Goal: Information Seeking & Learning: Learn about a topic

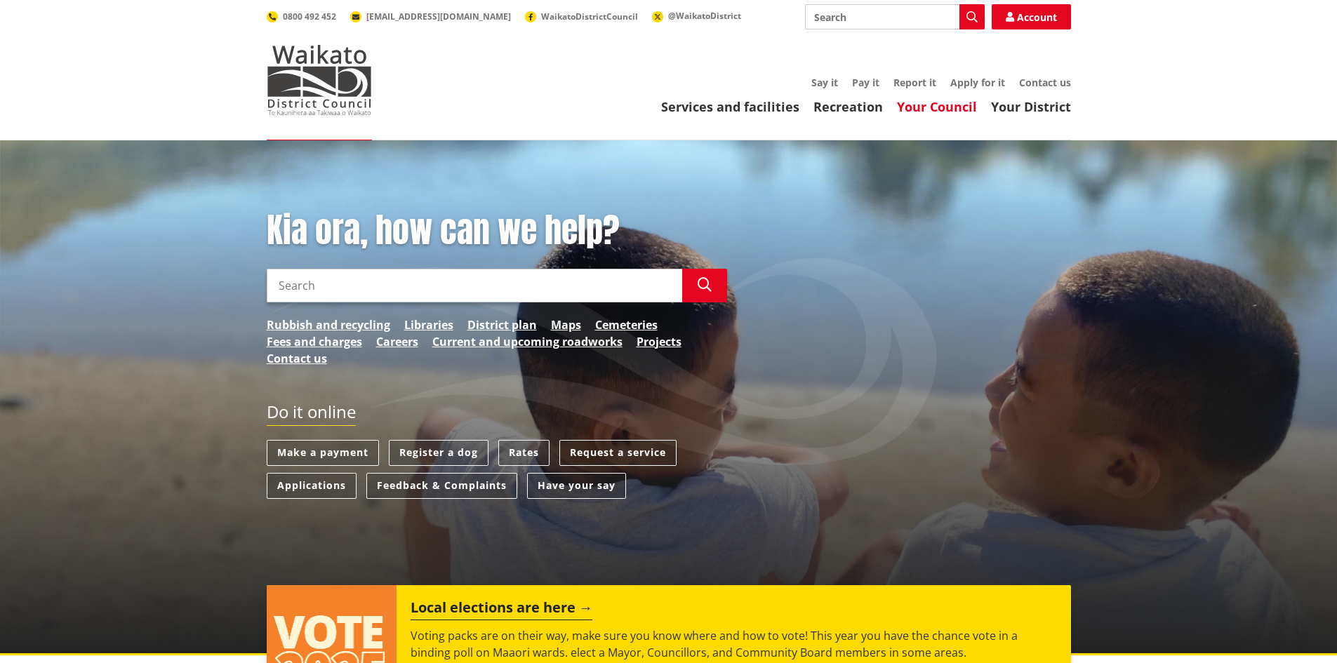
click at [954, 107] on link "Your Council" at bounding box center [937, 106] width 80 height 17
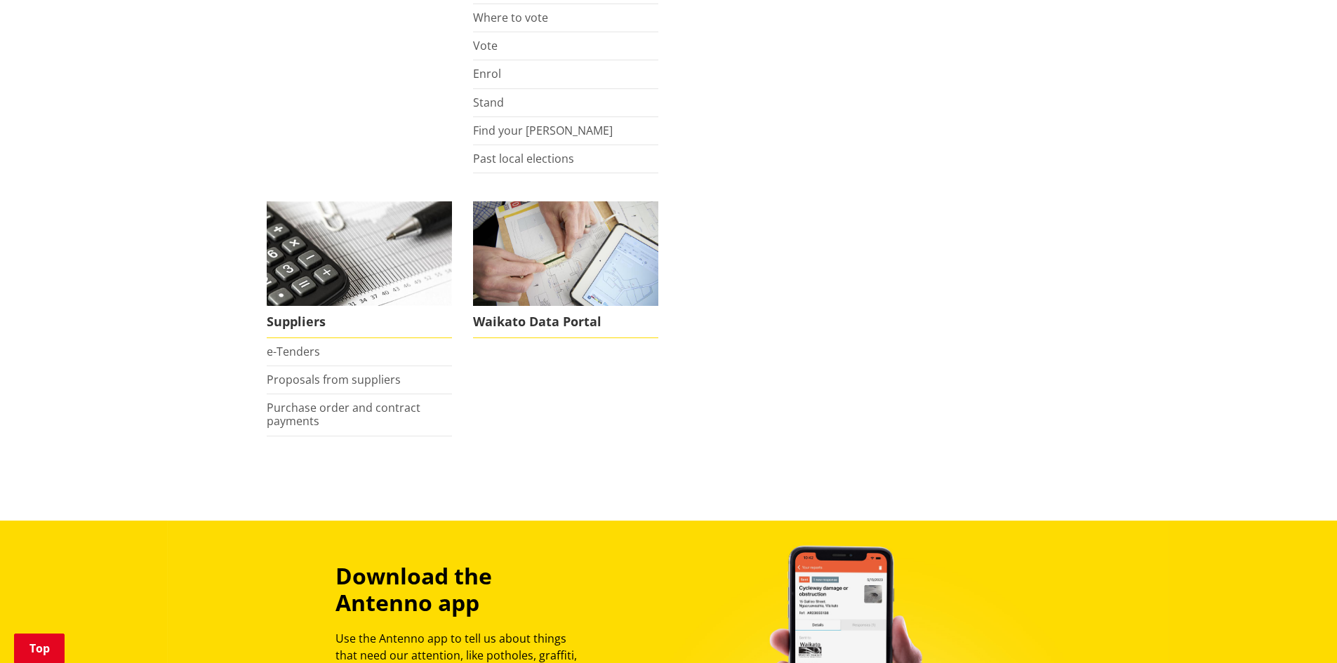
scroll to position [1109, 0]
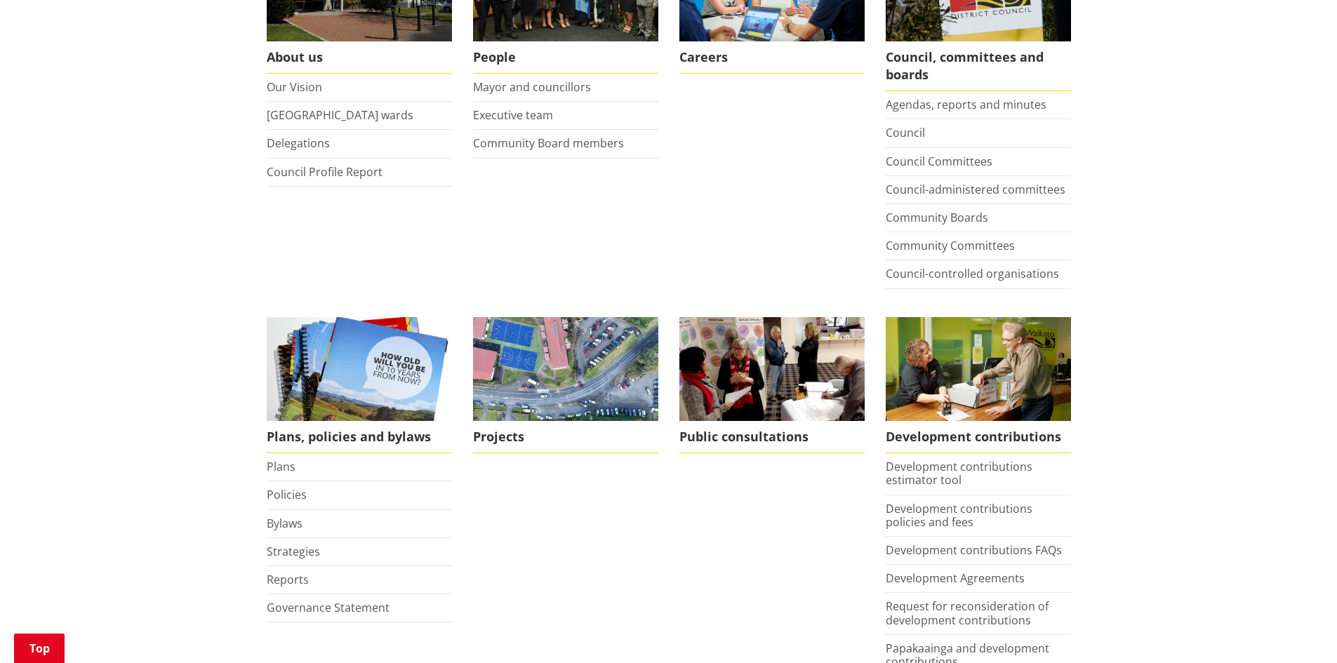
scroll to position [341, 0]
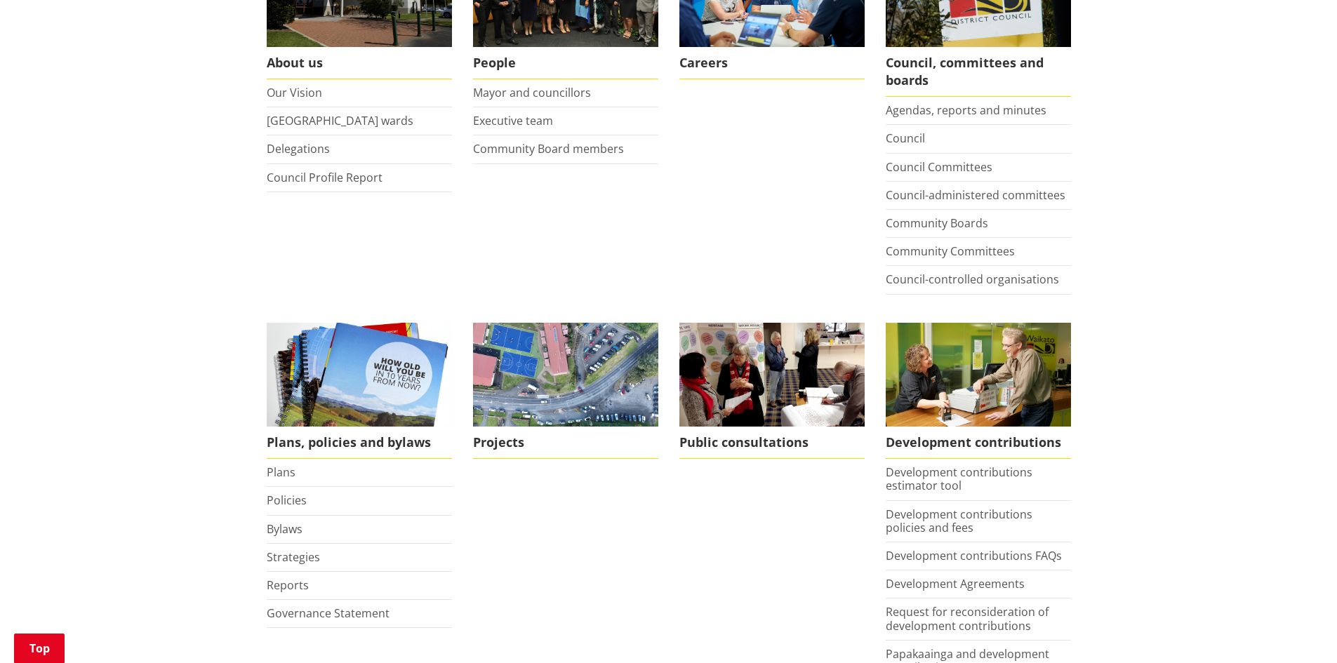
click at [1306, 153] on div "Home Your Council Your Council Too Kaunihera About us Our Vision Waikato distri…" at bounding box center [668, 595] width 1337 height 1592
click at [284, 469] on link "Plans" at bounding box center [281, 472] width 29 height 15
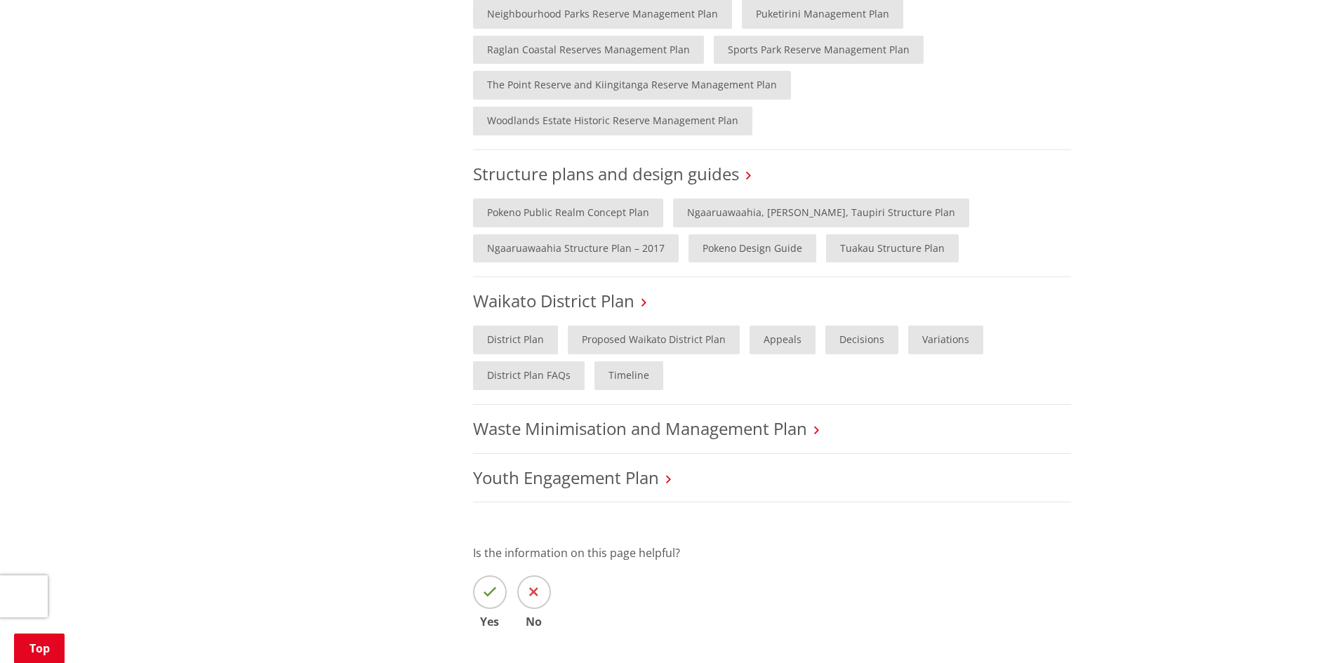
scroll to position [1204, 0]
click at [733, 196] on link "Ngaaruawaahia, Hopuhopu, Taupiri Structure Plan" at bounding box center [821, 210] width 296 height 29
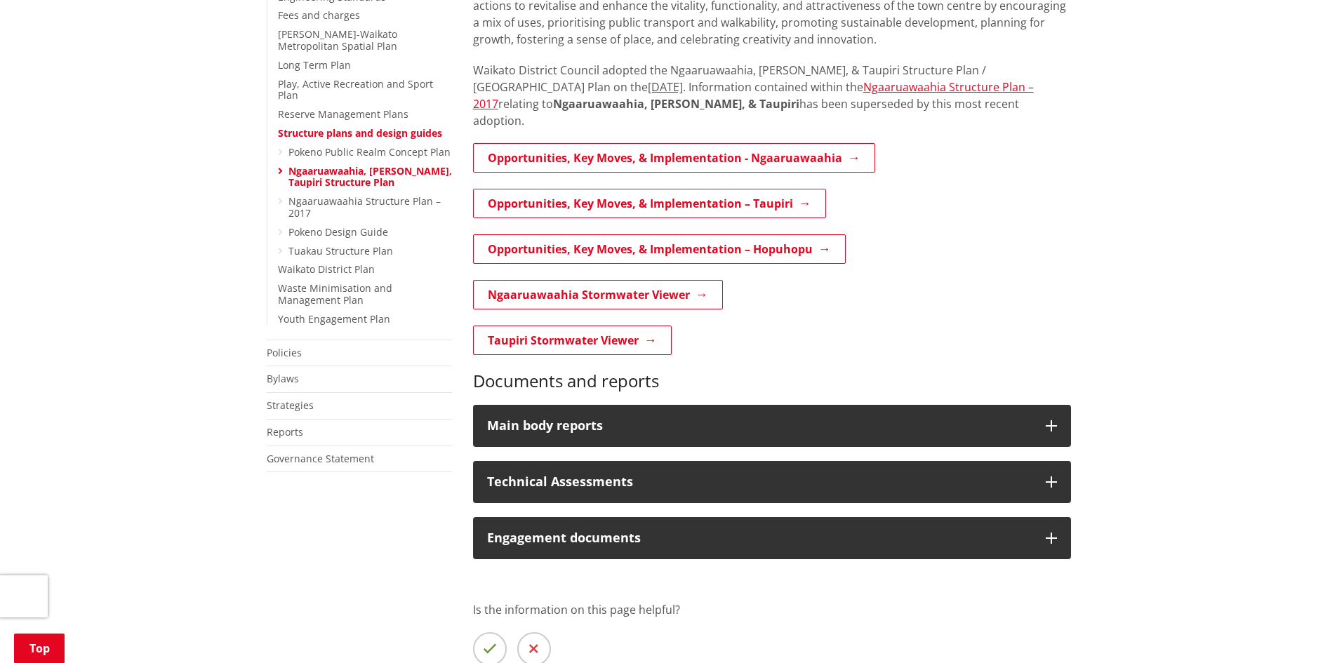
scroll to position [475, 0]
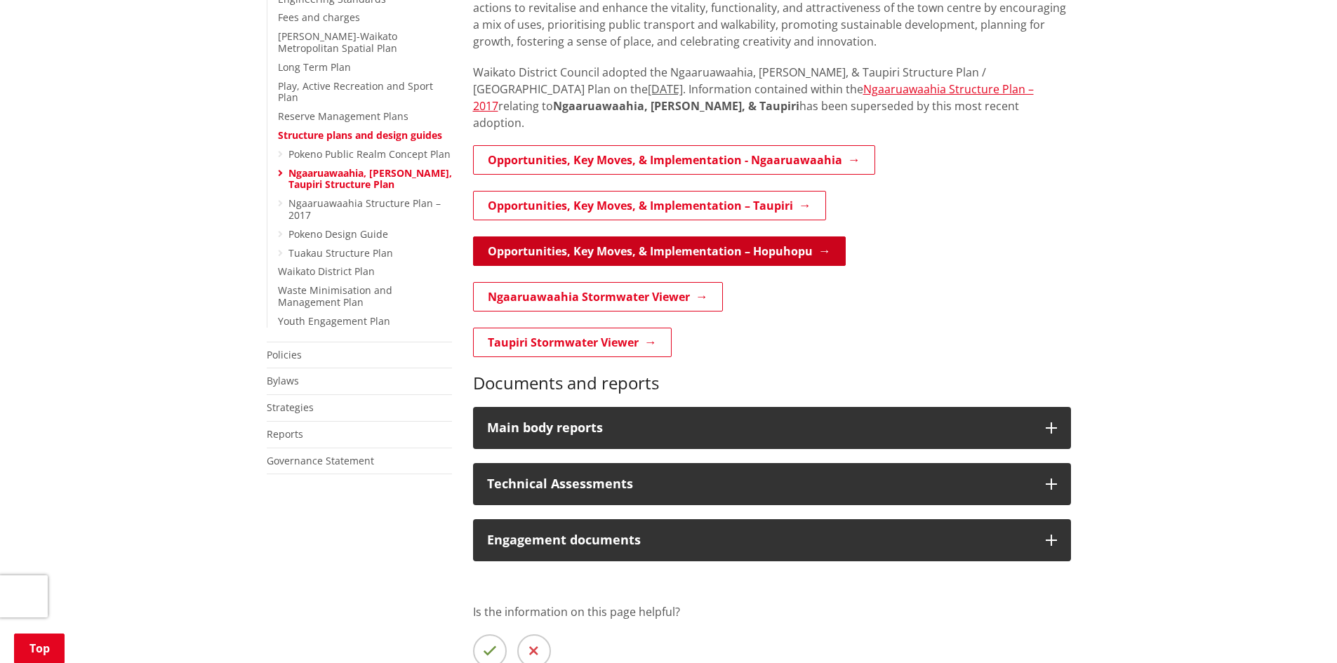
click at [557, 239] on link "Opportunities, Key Moves, & Implementation – Hopuhopu" at bounding box center [659, 250] width 373 height 29
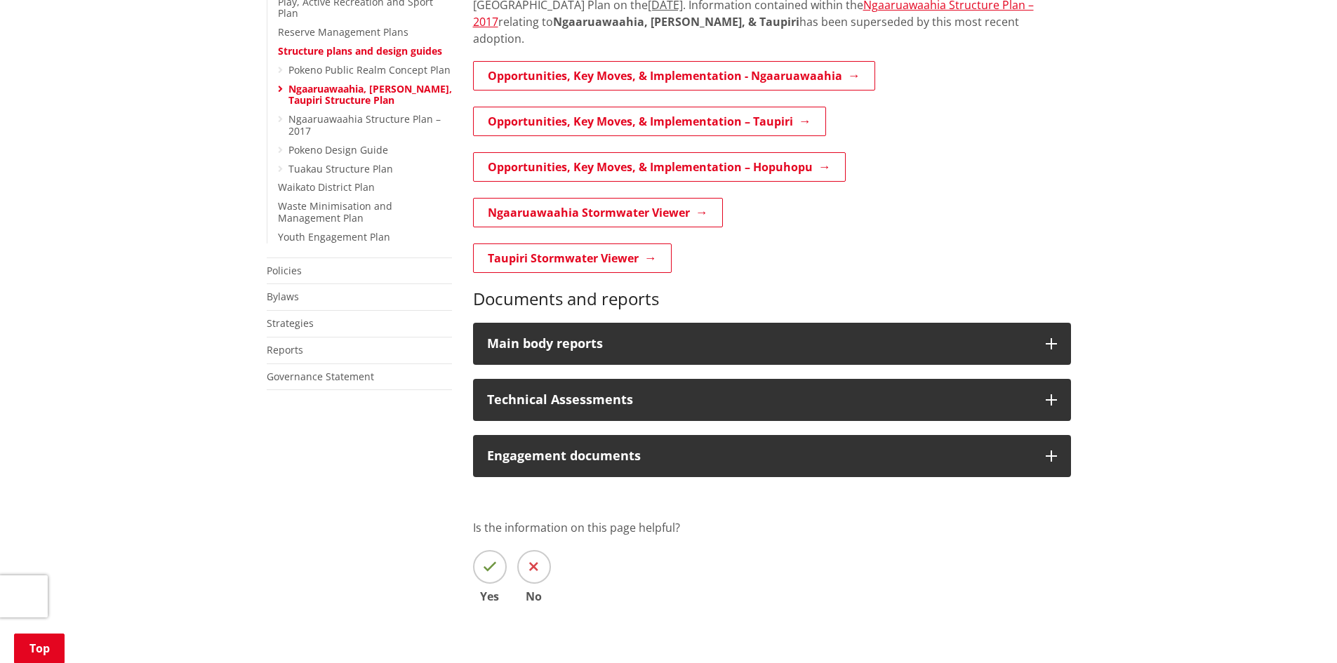
scroll to position [567, 0]
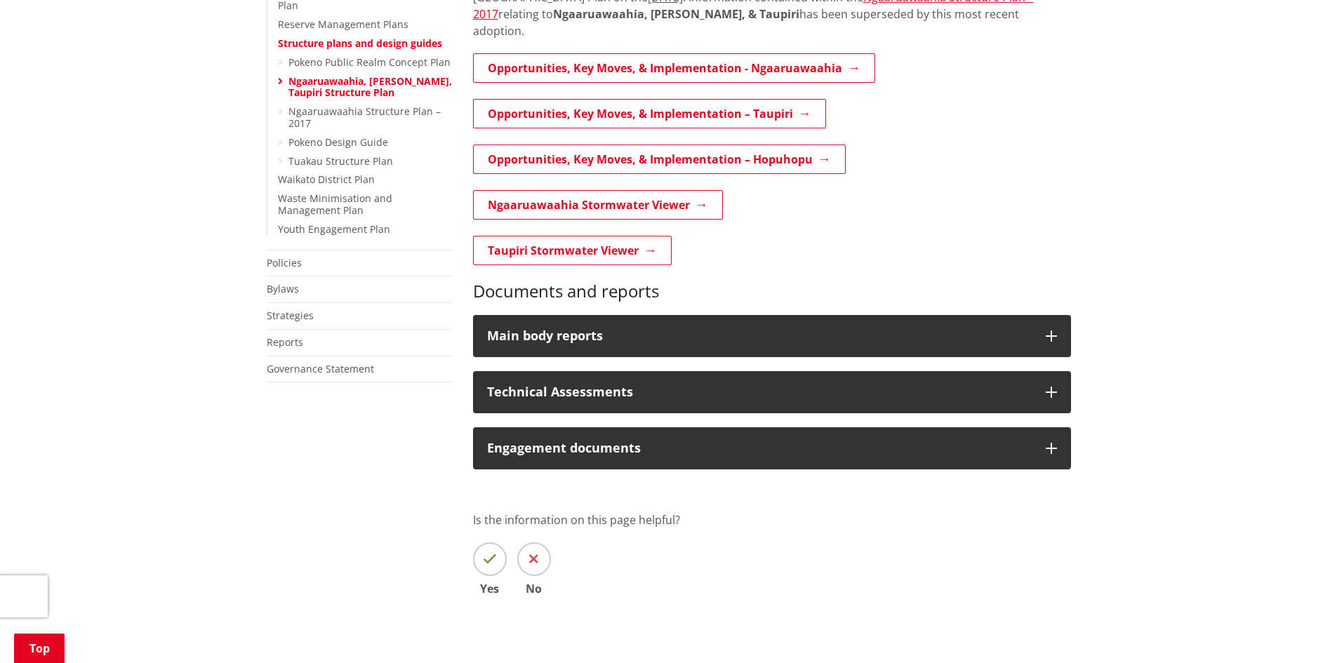
click at [1187, 443] on div "Home Your Council Plans, policies and bylaws Plans Structure plans and design g…" at bounding box center [668, 132] width 1337 height 1119
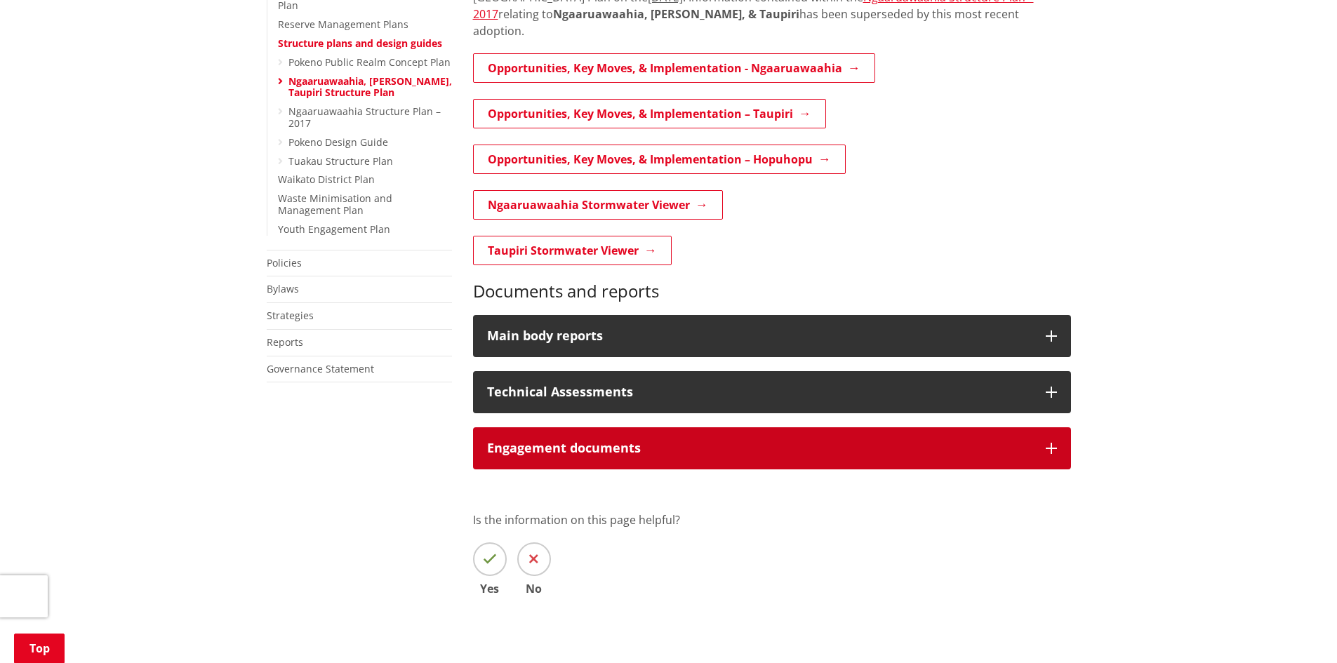
click at [1040, 432] on button "Engagement documents" at bounding box center [772, 448] width 598 height 42
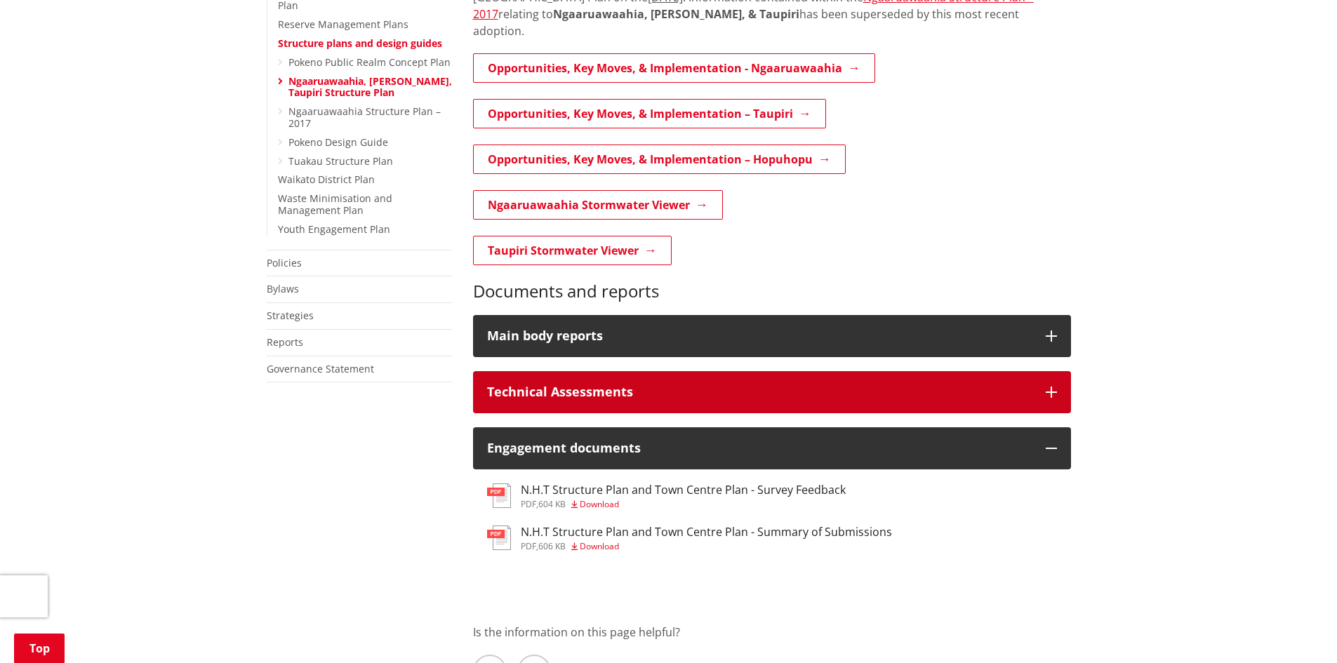
click at [1052, 387] on icon "button" at bounding box center [1051, 392] width 11 height 11
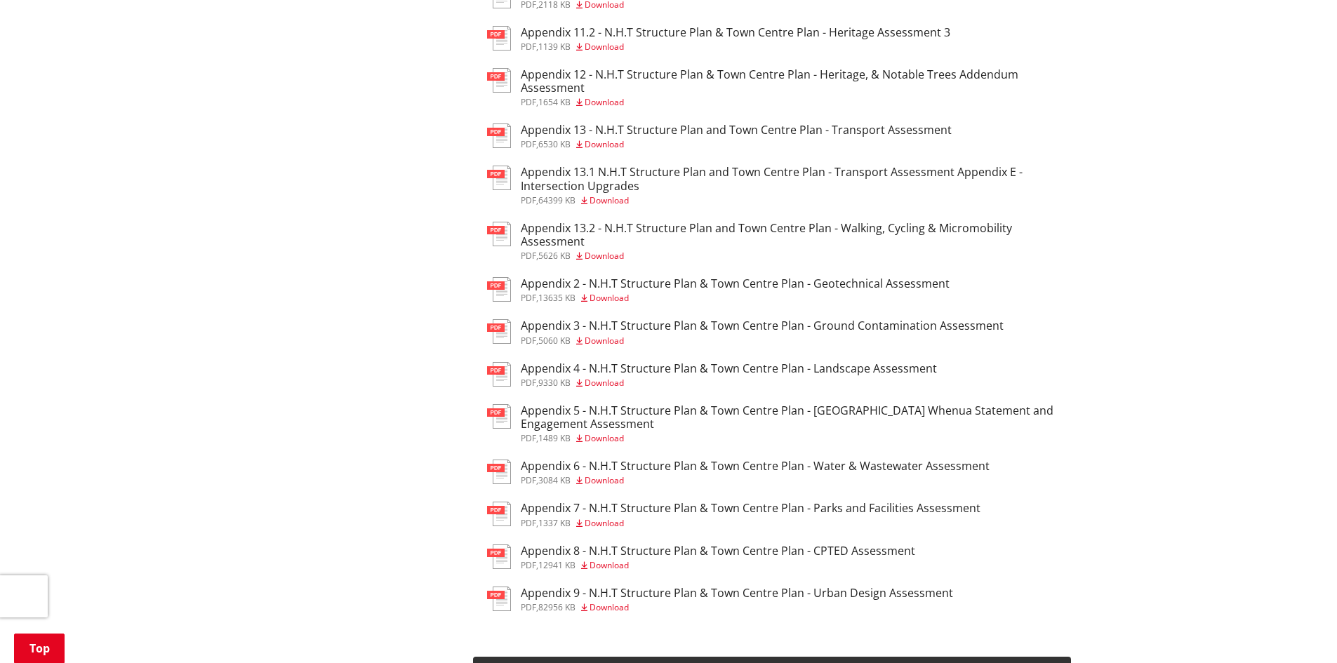
scroll to position [1040, 0]
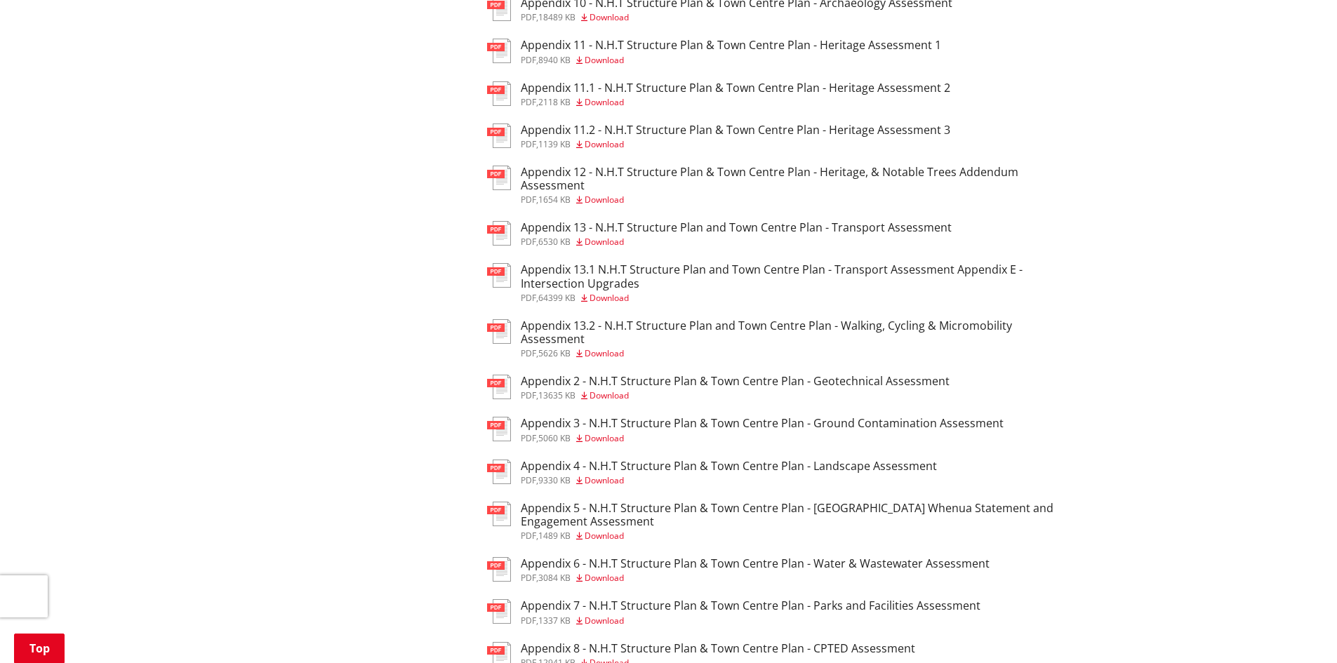
click at [1314, 345] on div "Home Your Council Plans, policies and bylaws Plans Structure plans and design g…" at bounding box center [668, 116] width 1337 height 2032
click at [608, 221] on h3 "Appendix 13 - N.H.T Structure Plan and Town Centre Plan - Transport Assessment" at bounding box center [736, 227] width 431 height 13
